Goal: Transaction & Acquisition: Book appointment/travel/reservation

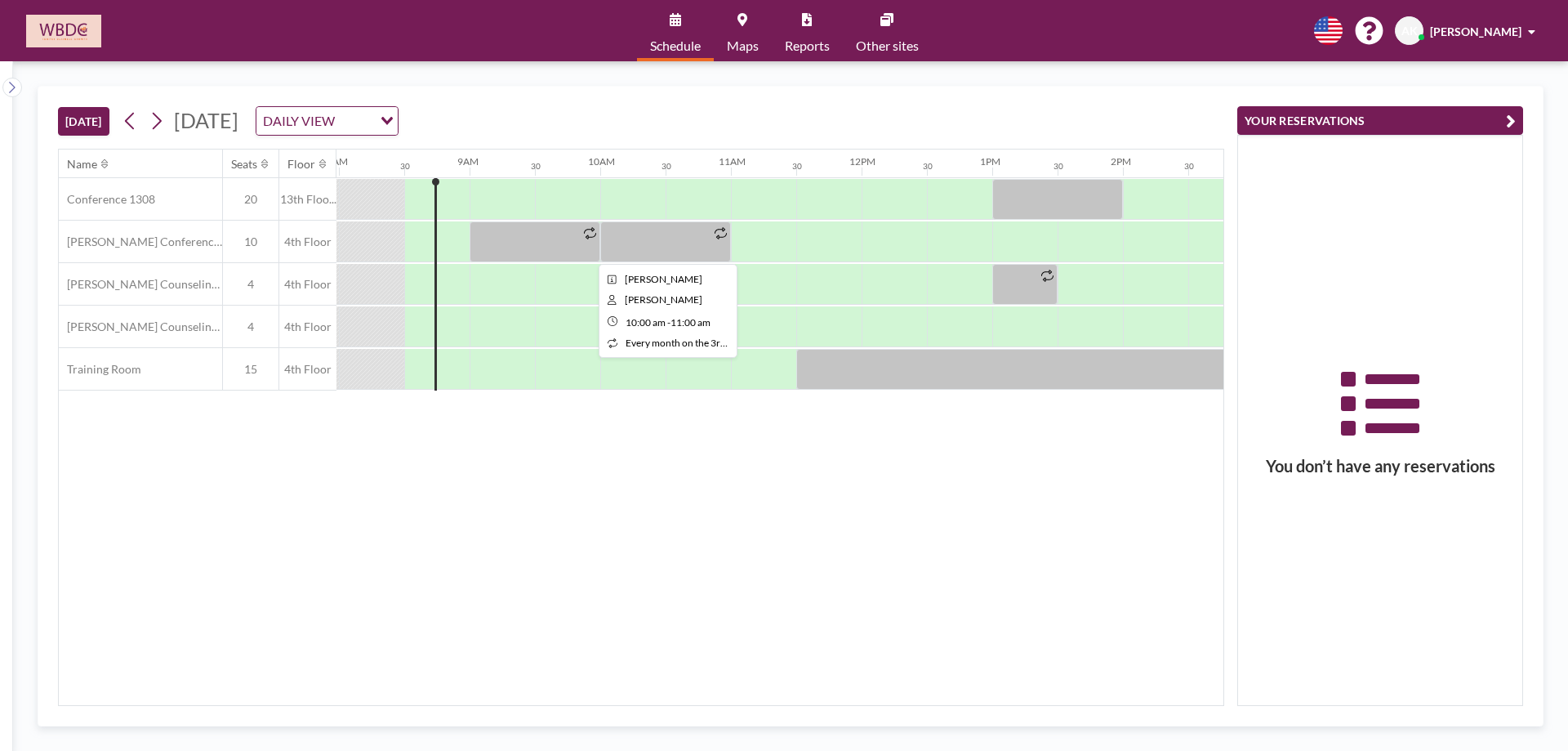
scroll to position [0, 1045]
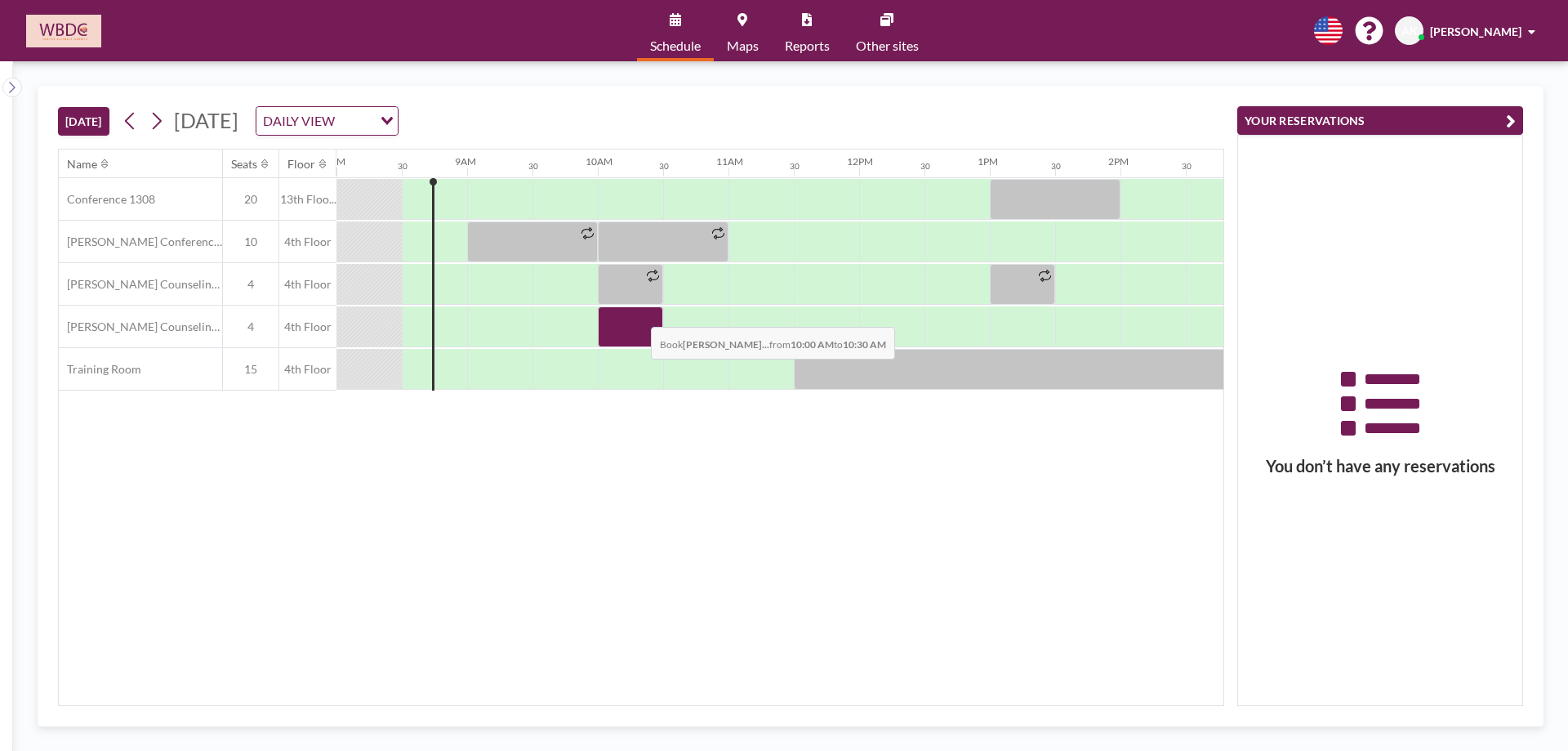
click at [638, 315] on div at bounding box center [631, 327] width 66 height 41
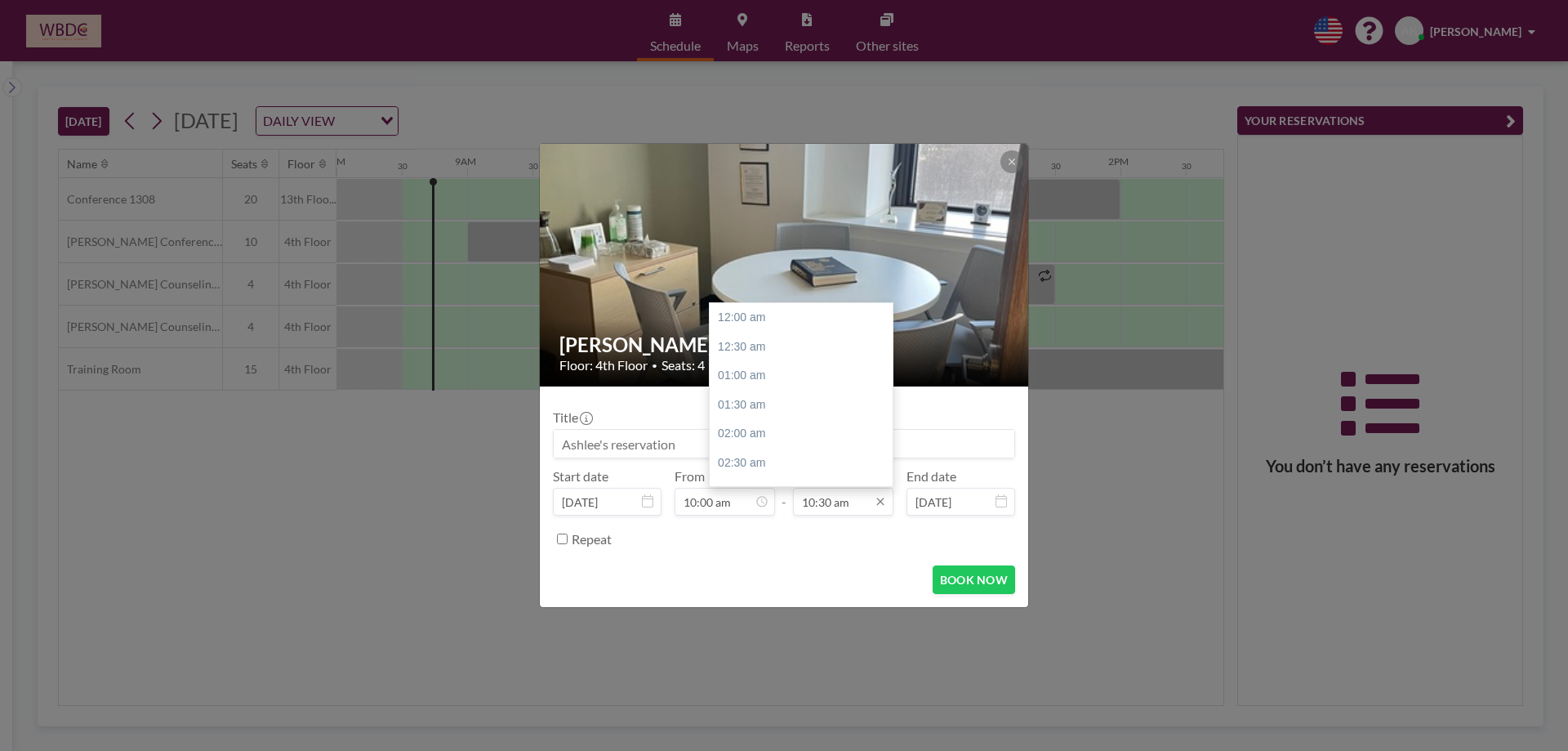
scroll to position [611, 0]
click at [838, 401] on div "12:00 pm" at bounding box center [806, 405] width 191 height 29
type input "12:00 pm"
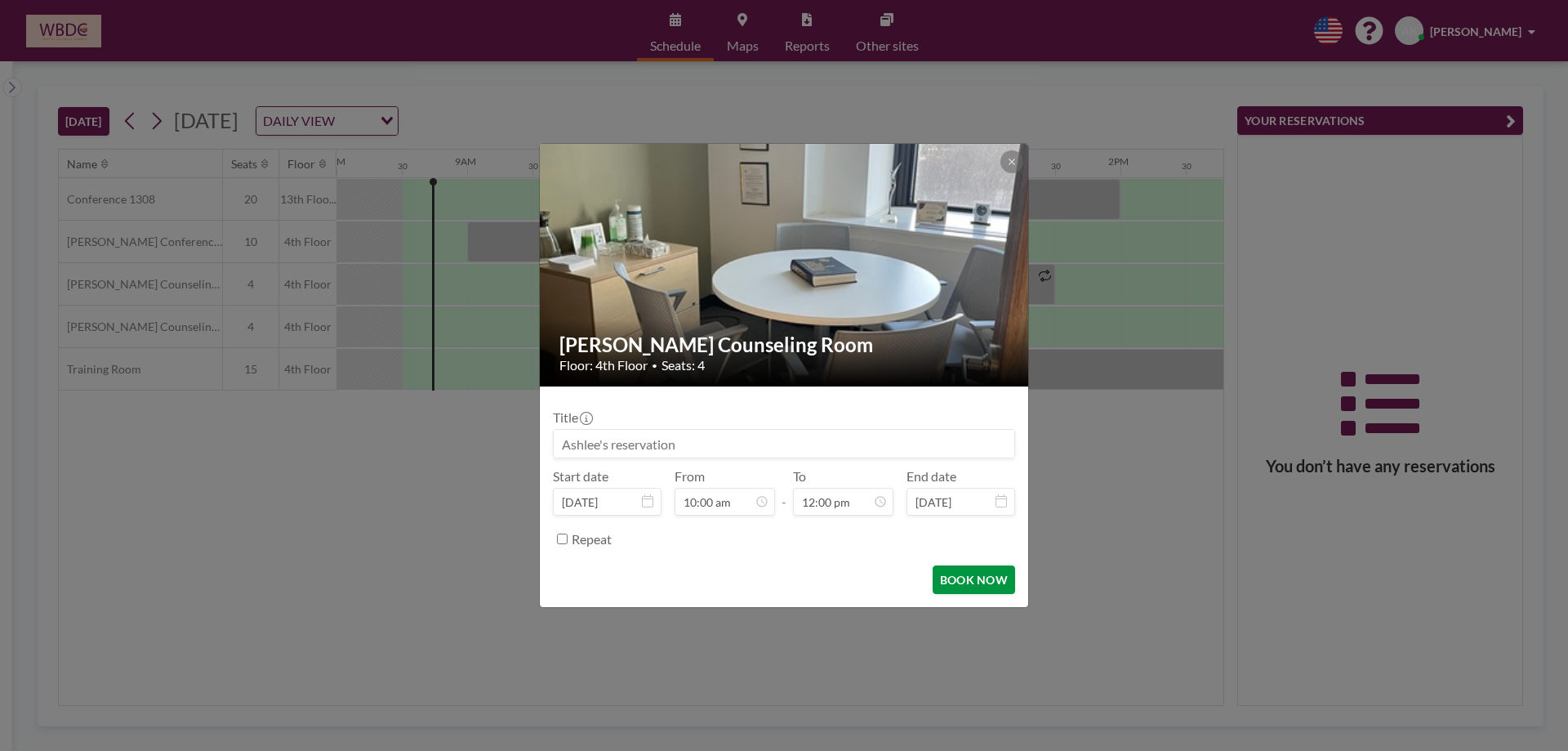
drag, startPoint x: 959, startPoint y: 579, endPoint x: 942, endPoint y: 588, distance: 19.2
click at [952, 582] on button "BOOK NOW" at bounding box center [974, 580] width 82 height 29
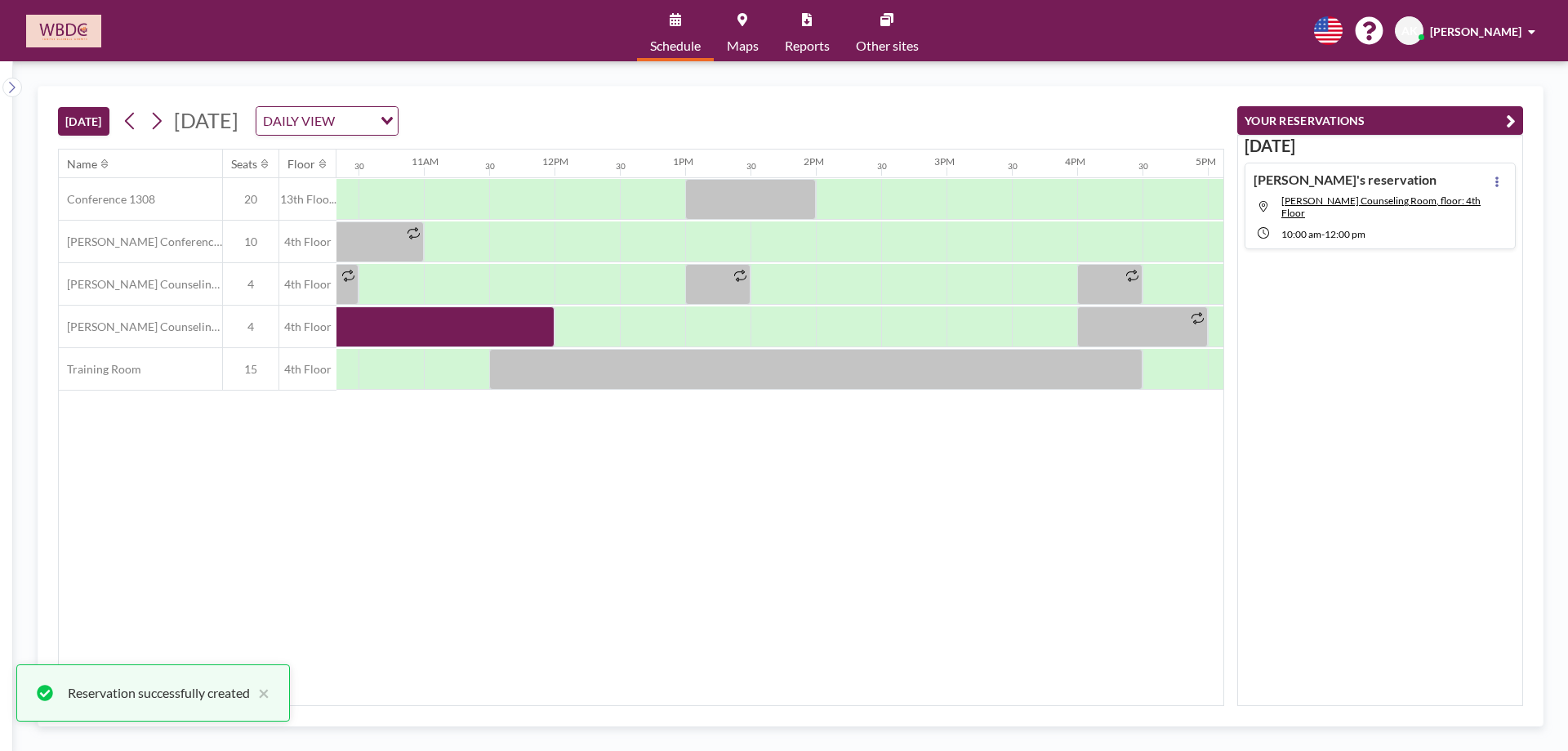
scroll to position [0, 1353]
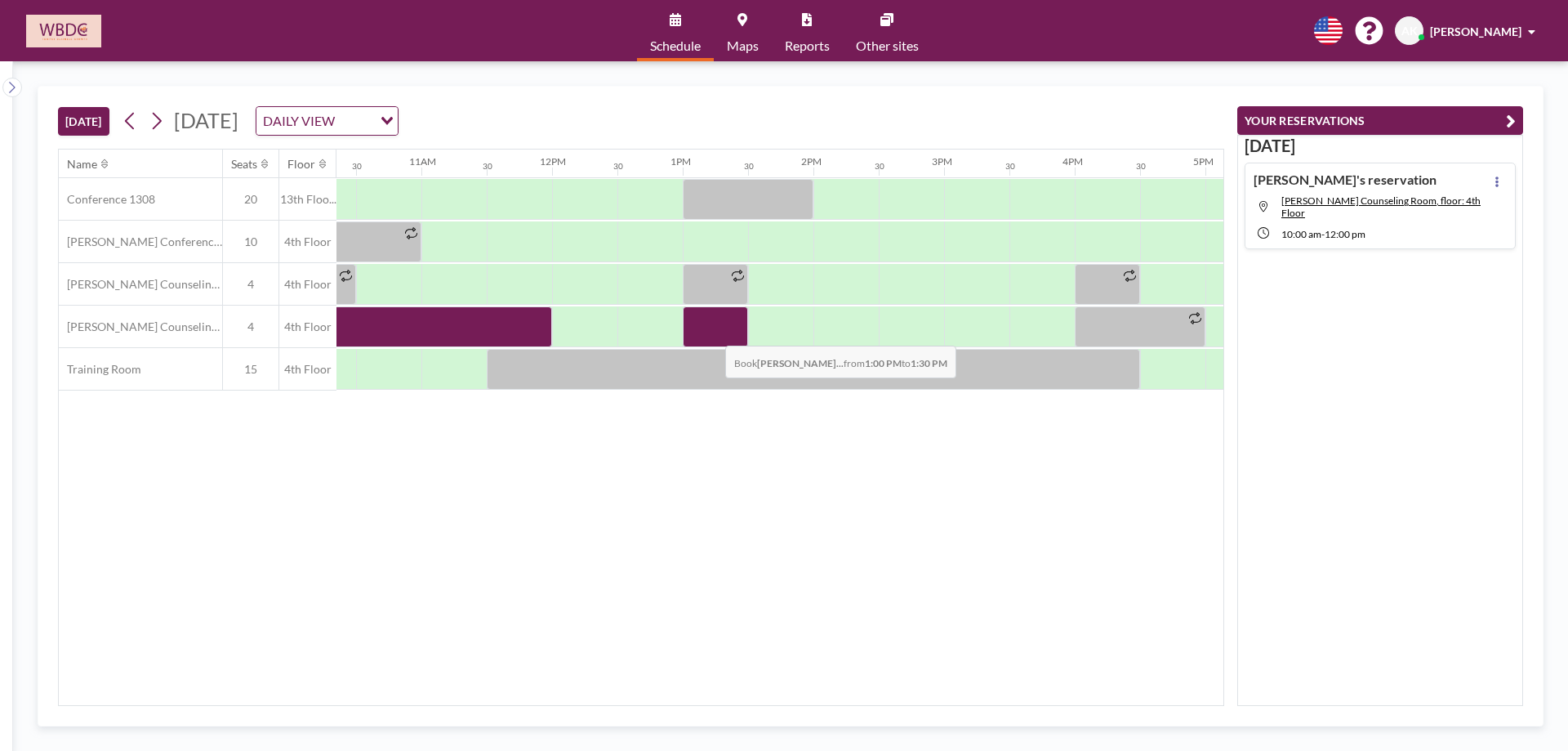
click at [712, 333] on div at bounding box center [716, 327] width 66 height 41
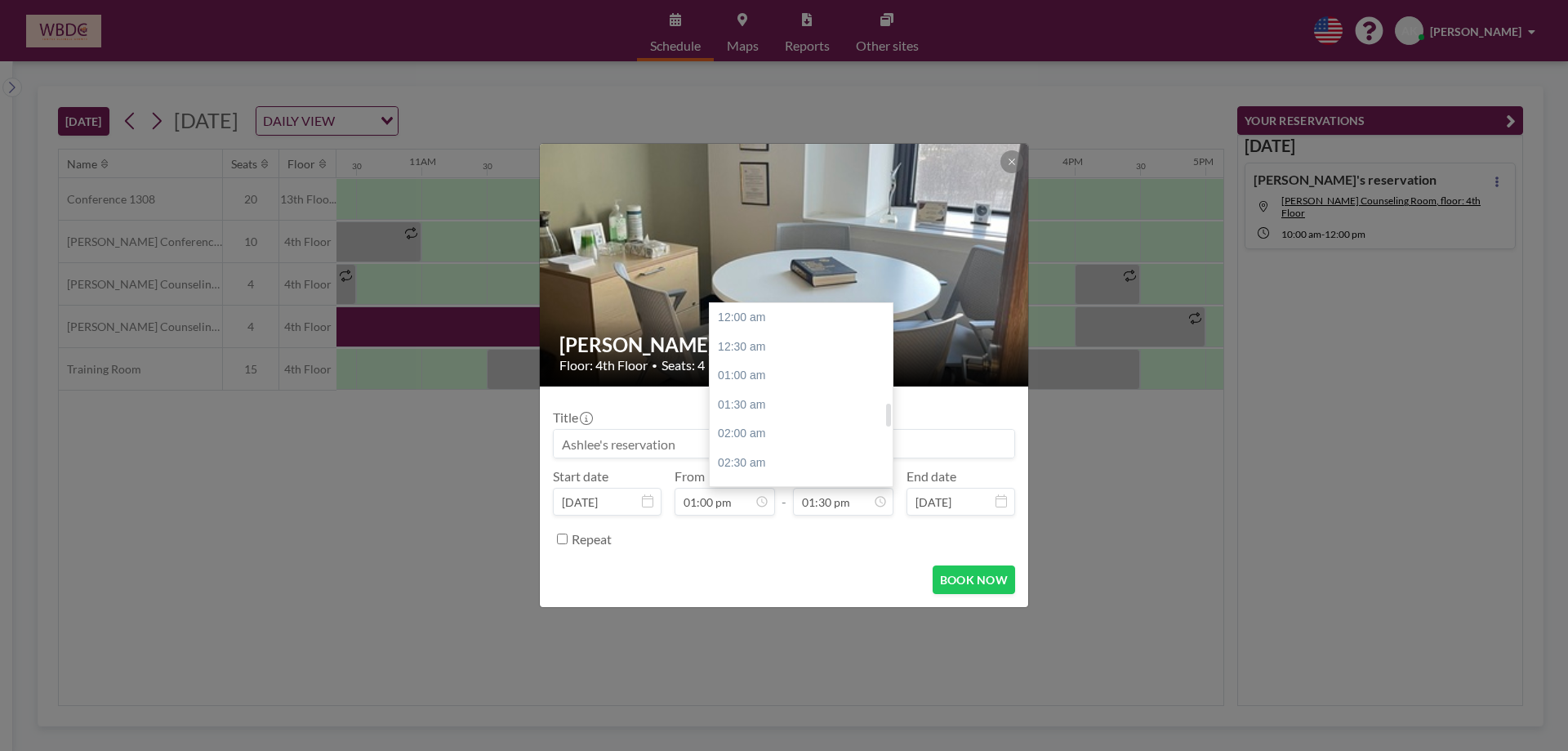
scroll to position [786, 0]
click at [788, 410] on div "03:00 pm" at bounding box center [806, 405] width 191 height 29
type input "03:00 pm"
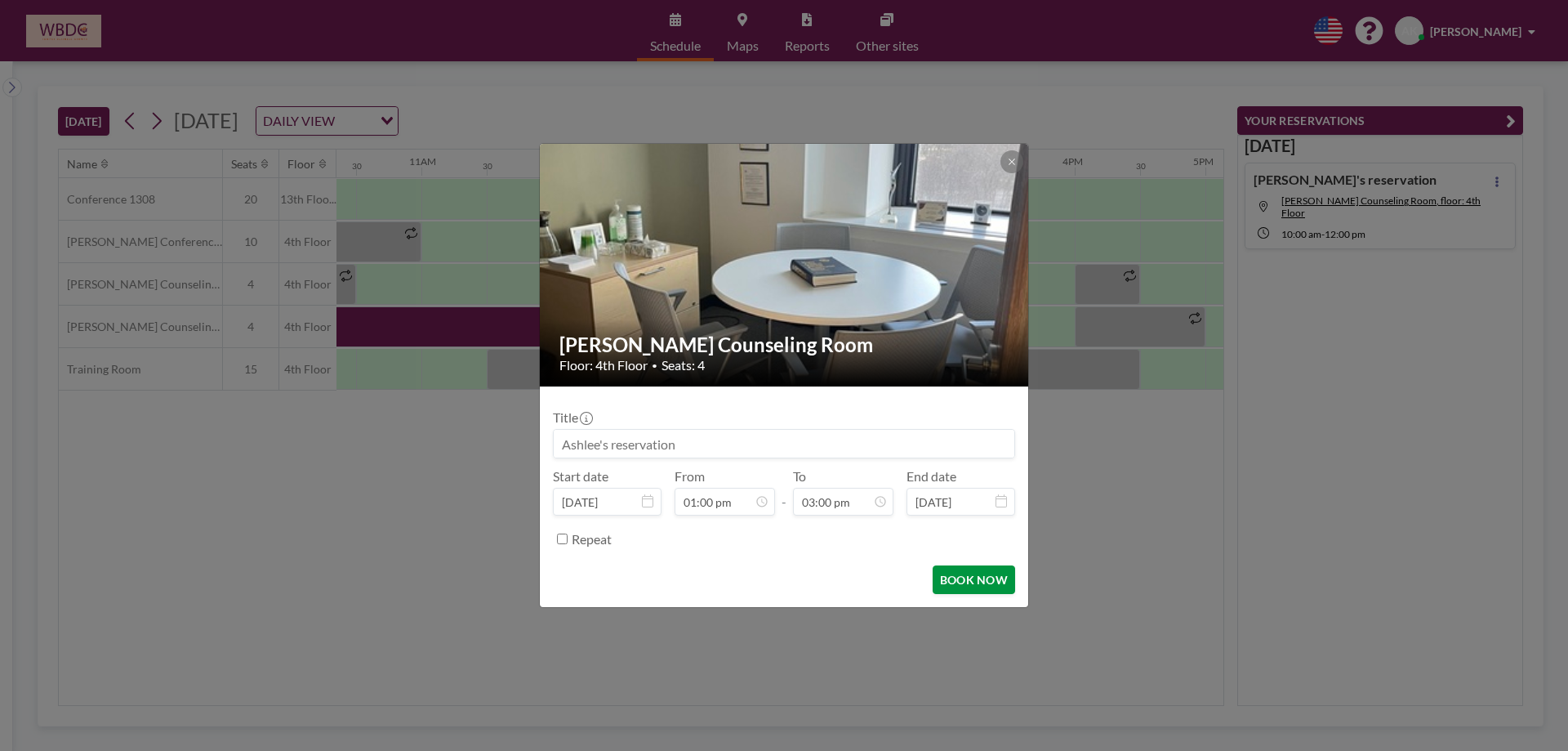
click at [955, 573] on button "BOOK NOW" at bounding box center [974, 580] width 82 height 29
